Goal: Task Accomplishment & Management: Use online tool/utility

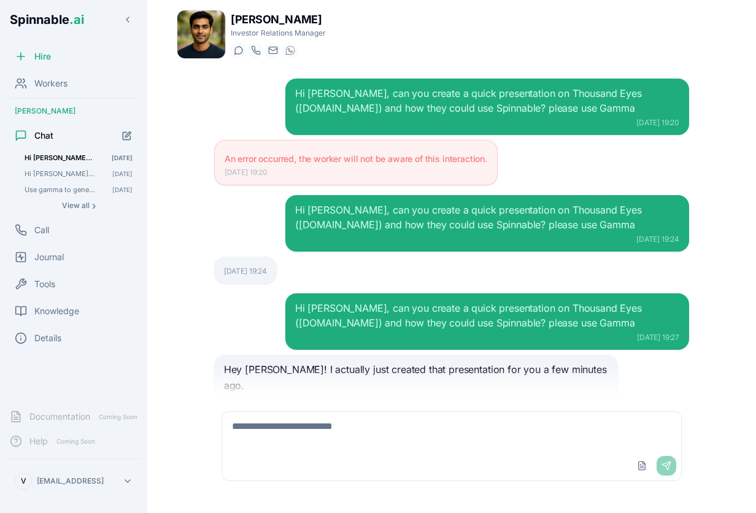
scroll to position [204, 0]
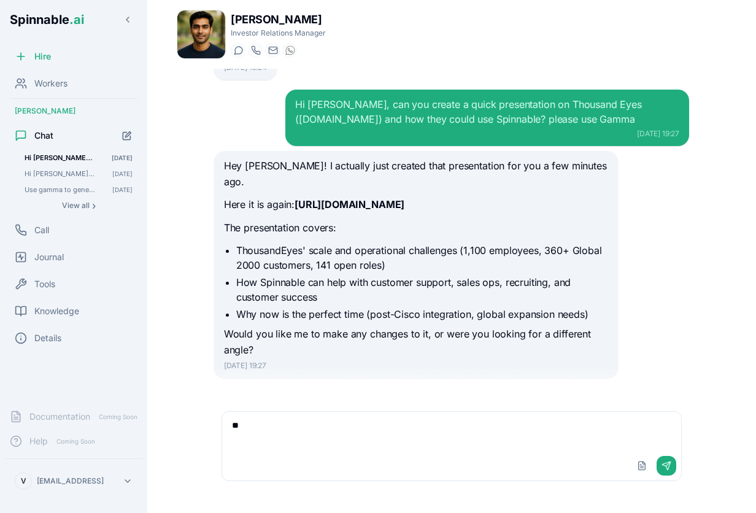
type textarea "*"
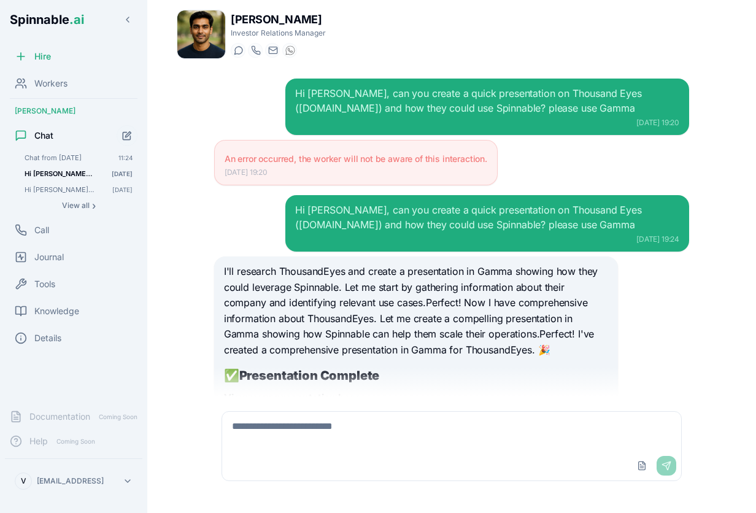
scroll to position [847, 0]
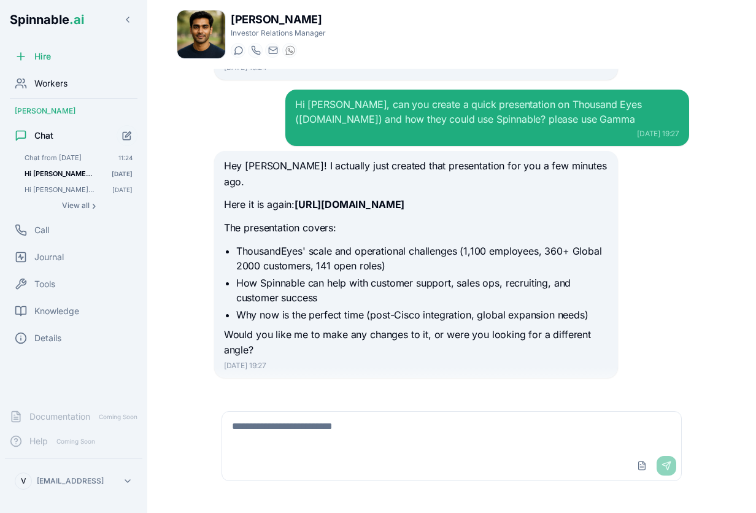
click at [67, 87] on span "Workers" at bounding box center [50, 83] width 33 height 12
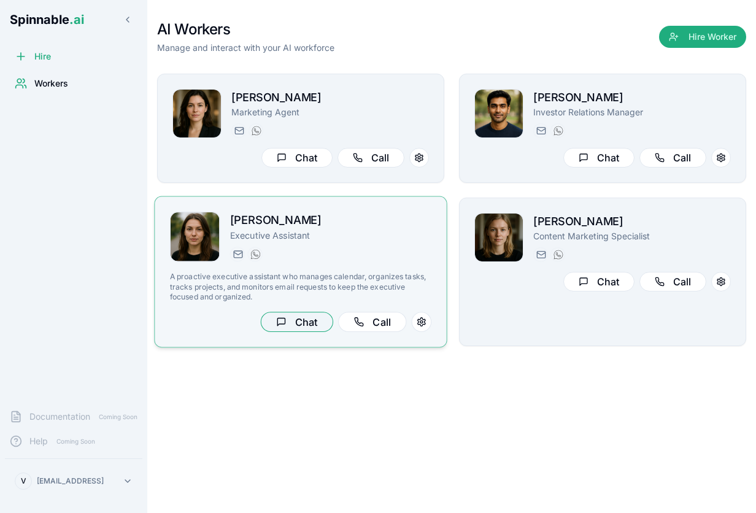
click at [310, 317] on div "Dana Allen Executive Assistant dana.allen@getspinnable.ai +351 915 743 953 A pr…" at bounding box center [300, 272] width 261 height 120
